Goal: Navigation & Orientation: Go to known website

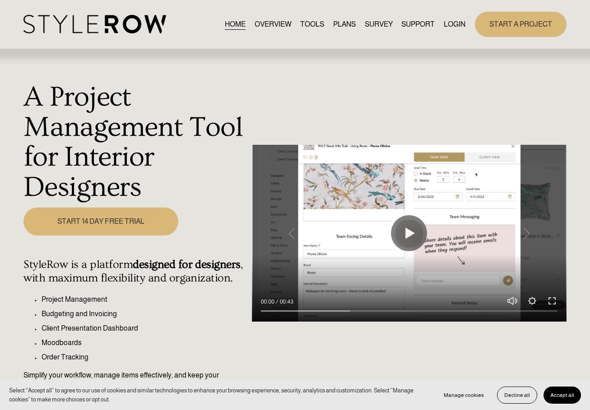
click at [445, 20] on link "LOGIN" at bounding box center [455, 24] width 22 height 12
click at [453, 25] on link "LOGIN" at bounding box center [455, 24] width 22 height 12
